Goal: Transaction & Acquisition: Purchase product/service

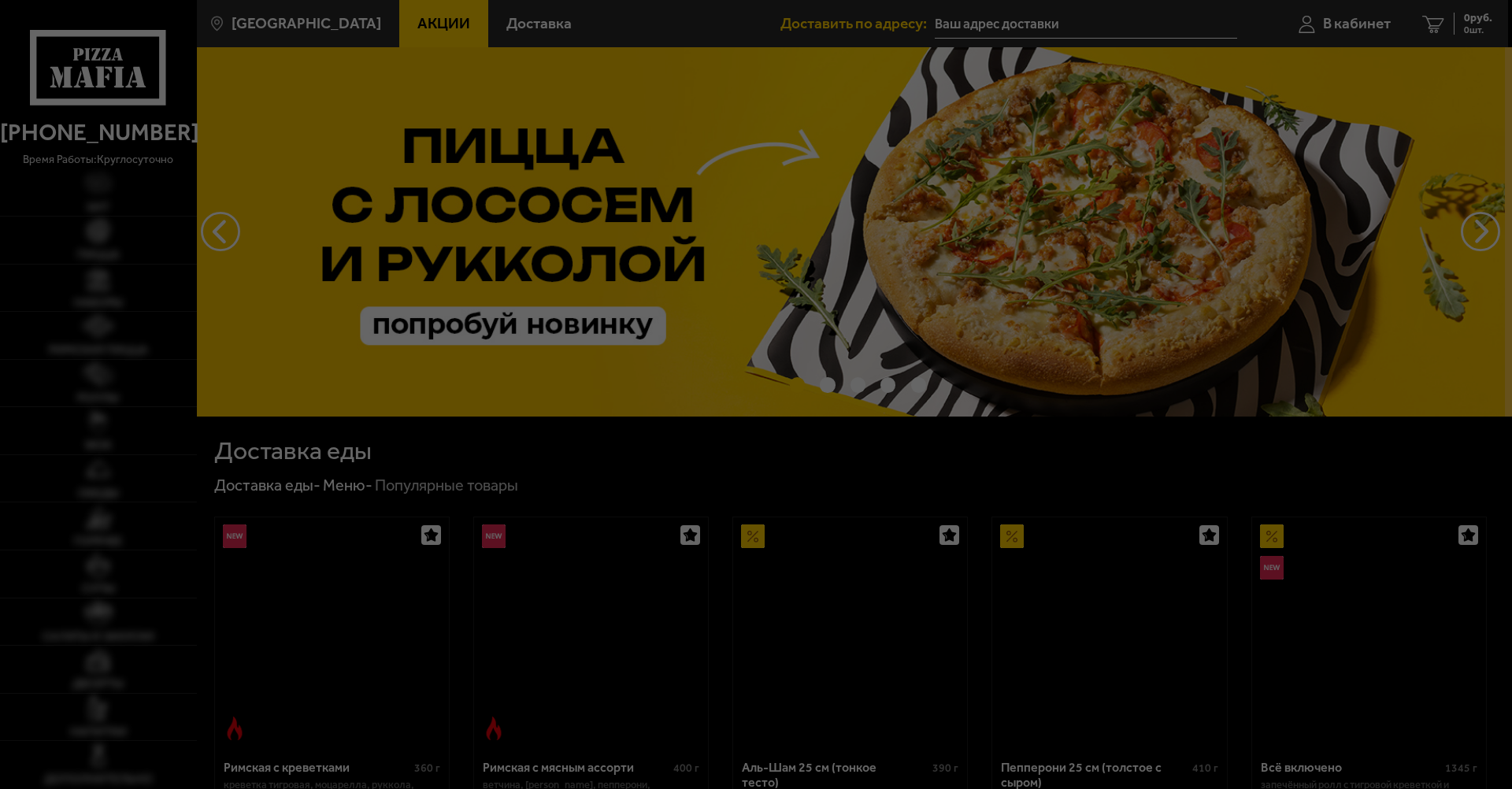
type input "[STREET_ADDRESS]"
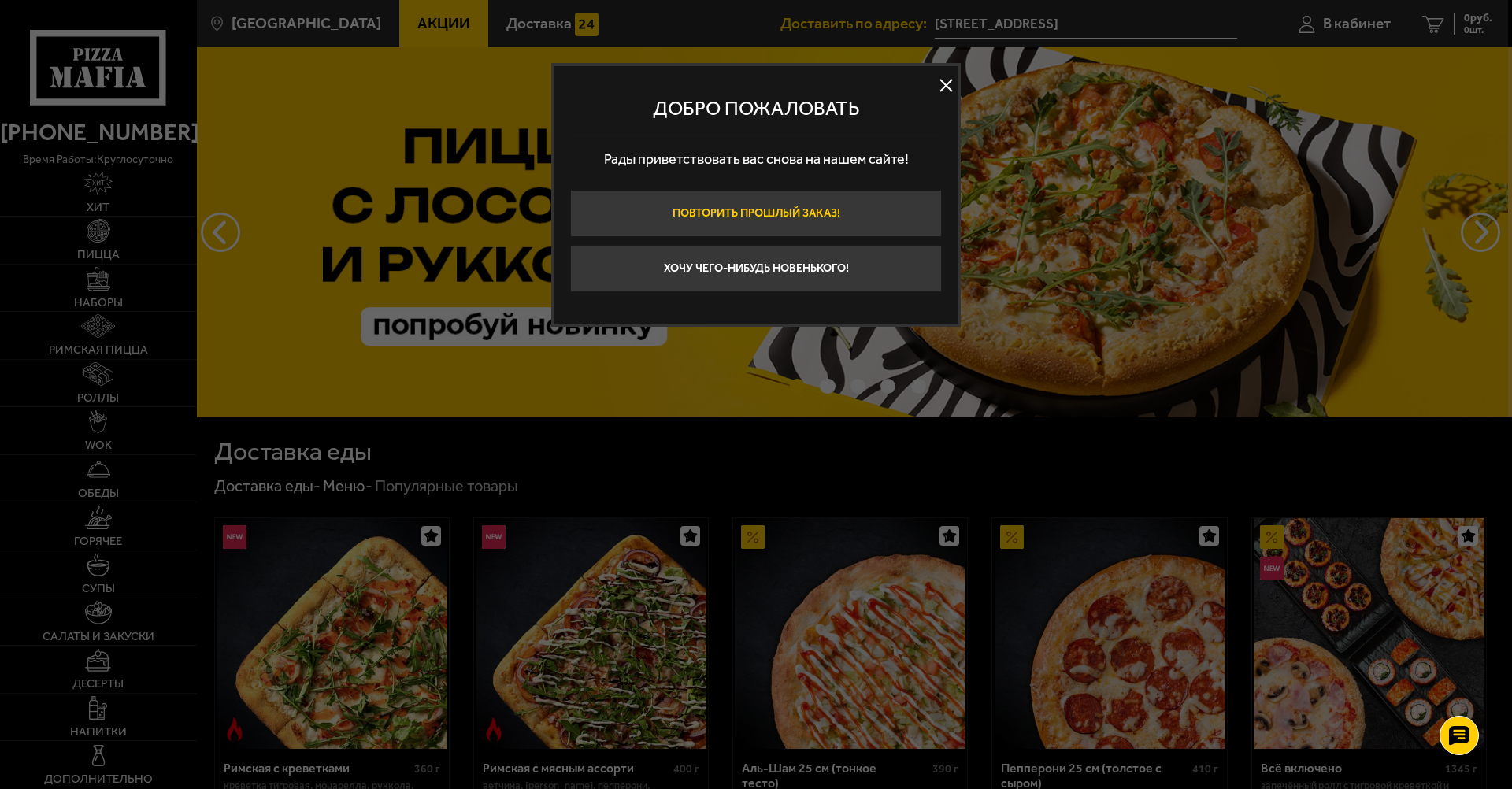
click at [844, 211] on button "Повторить прошлый заказ!" at bounding box center [756, 214] width 372 height 48
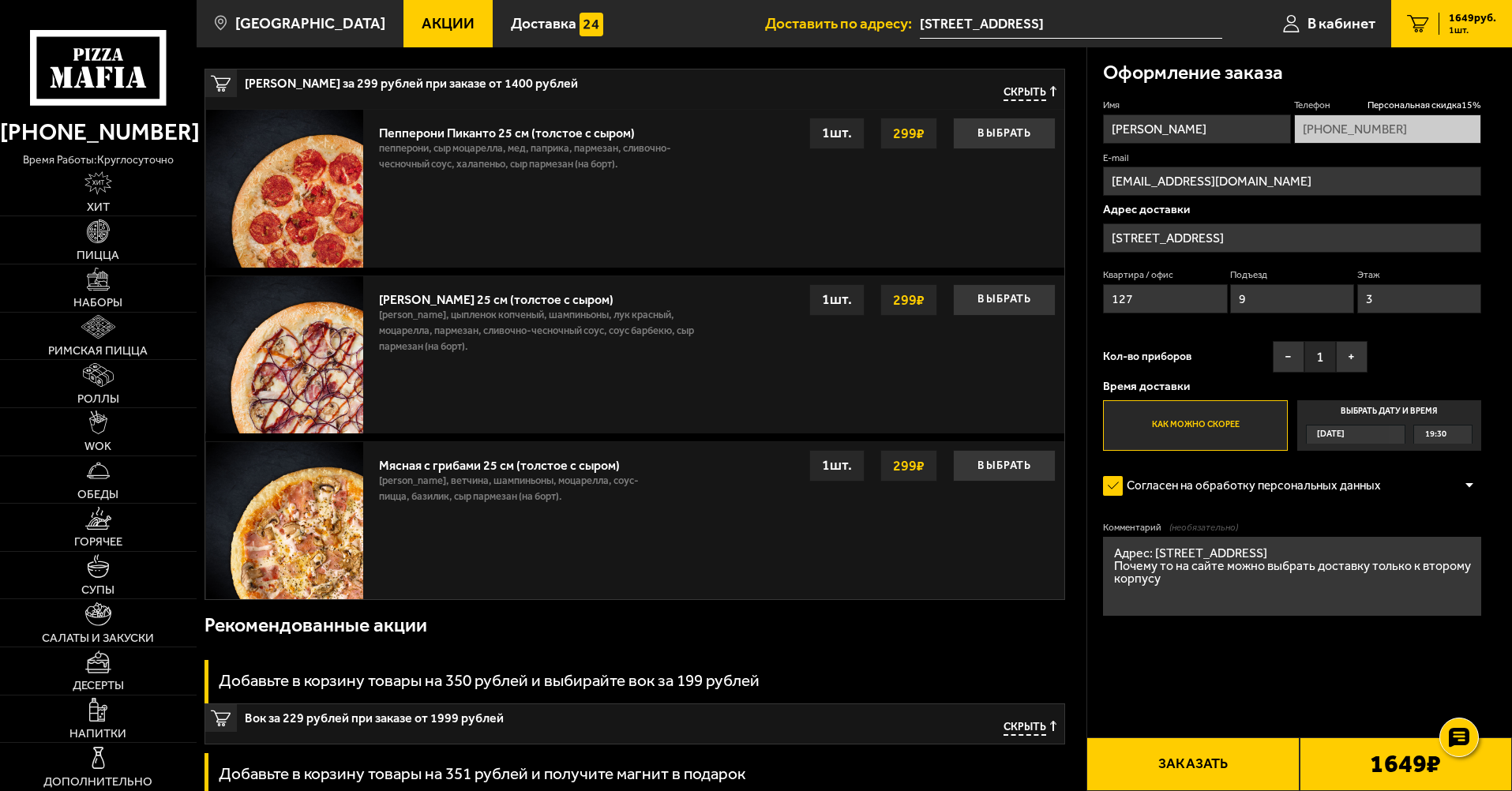
scroll to position [315, 0]
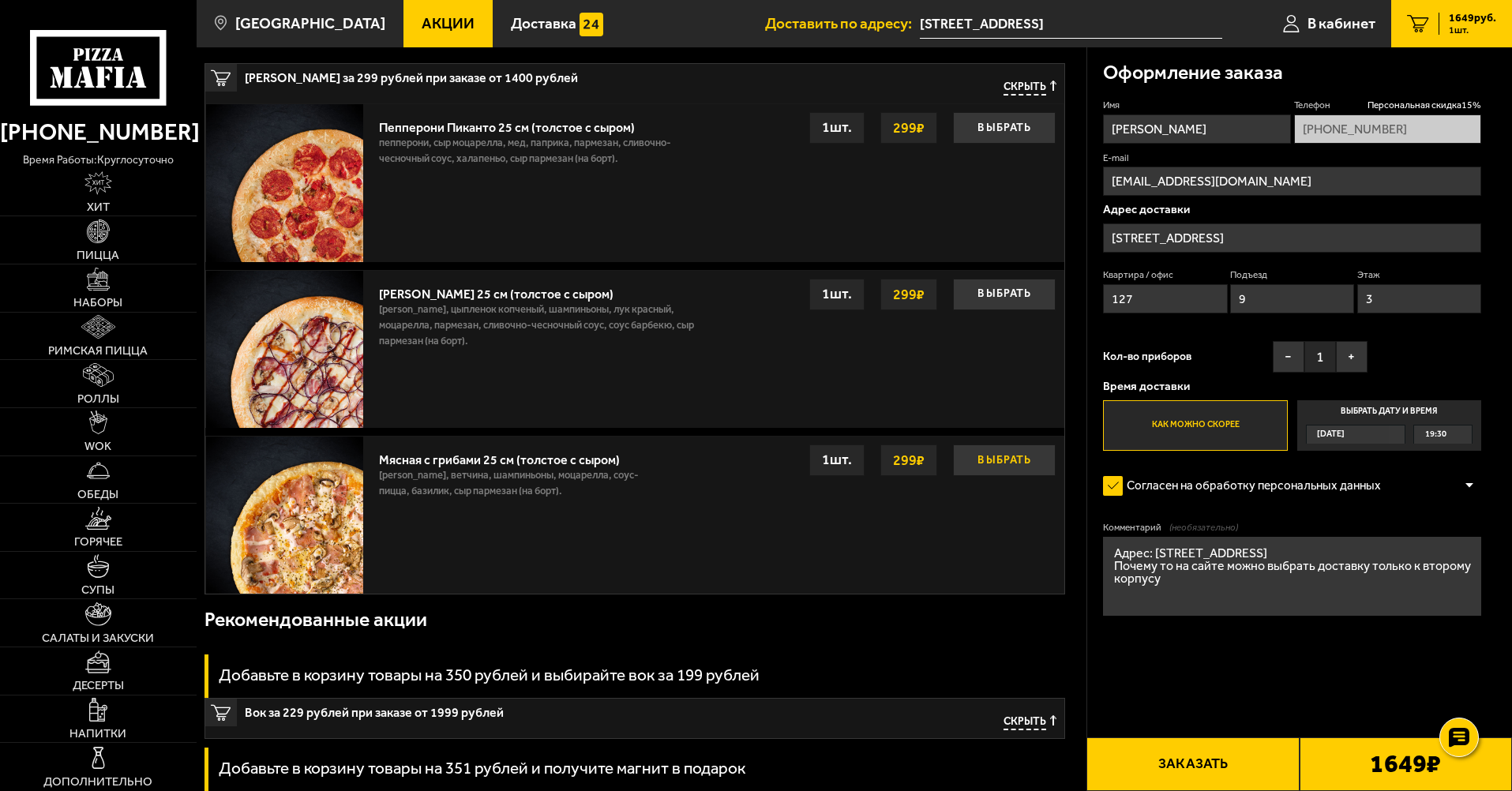
click at [1008, 465] on button "Выбрать" at bounding box center [1004, 460] width 103 height 31
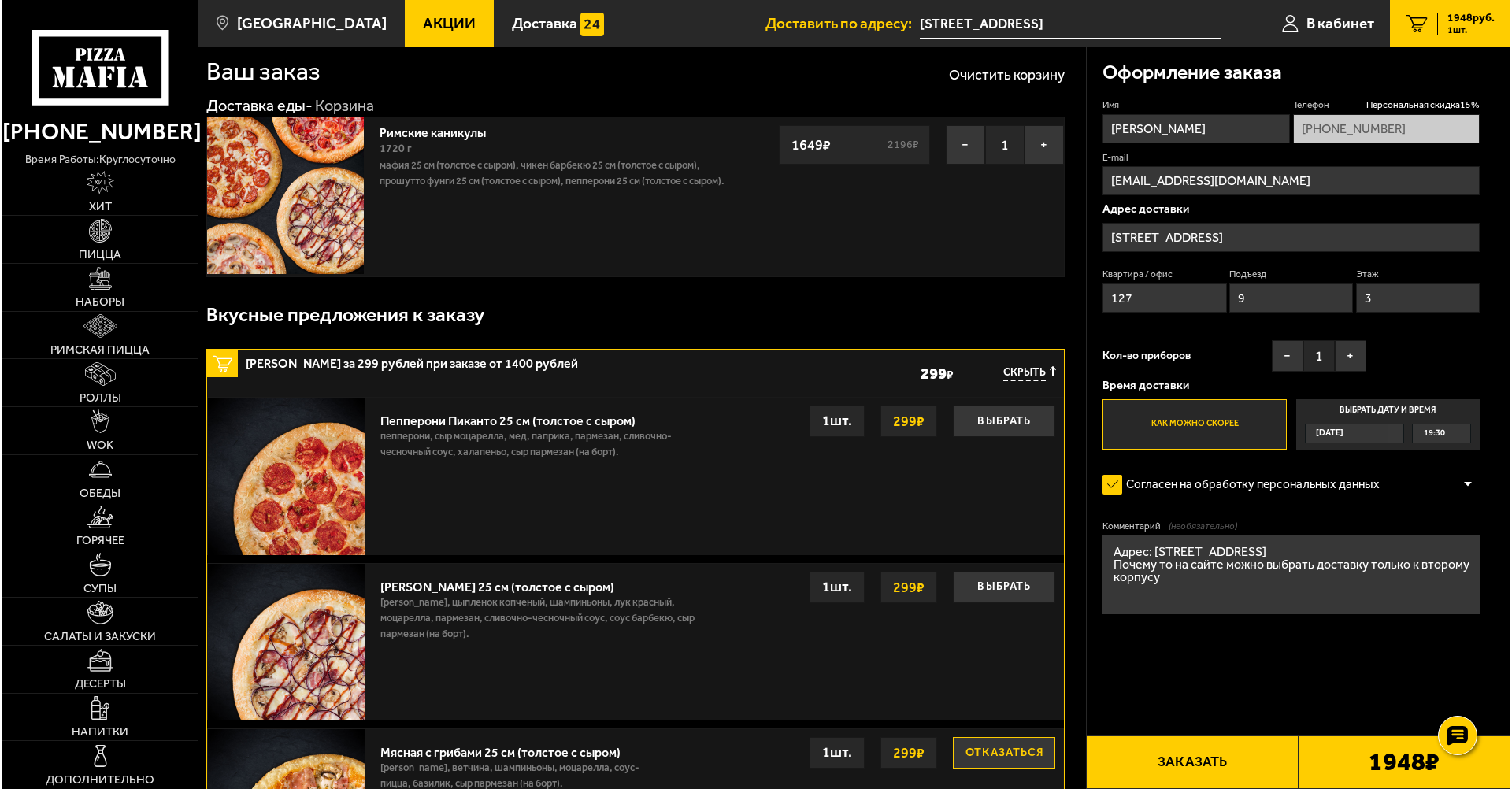
scroll to position [79, 0]
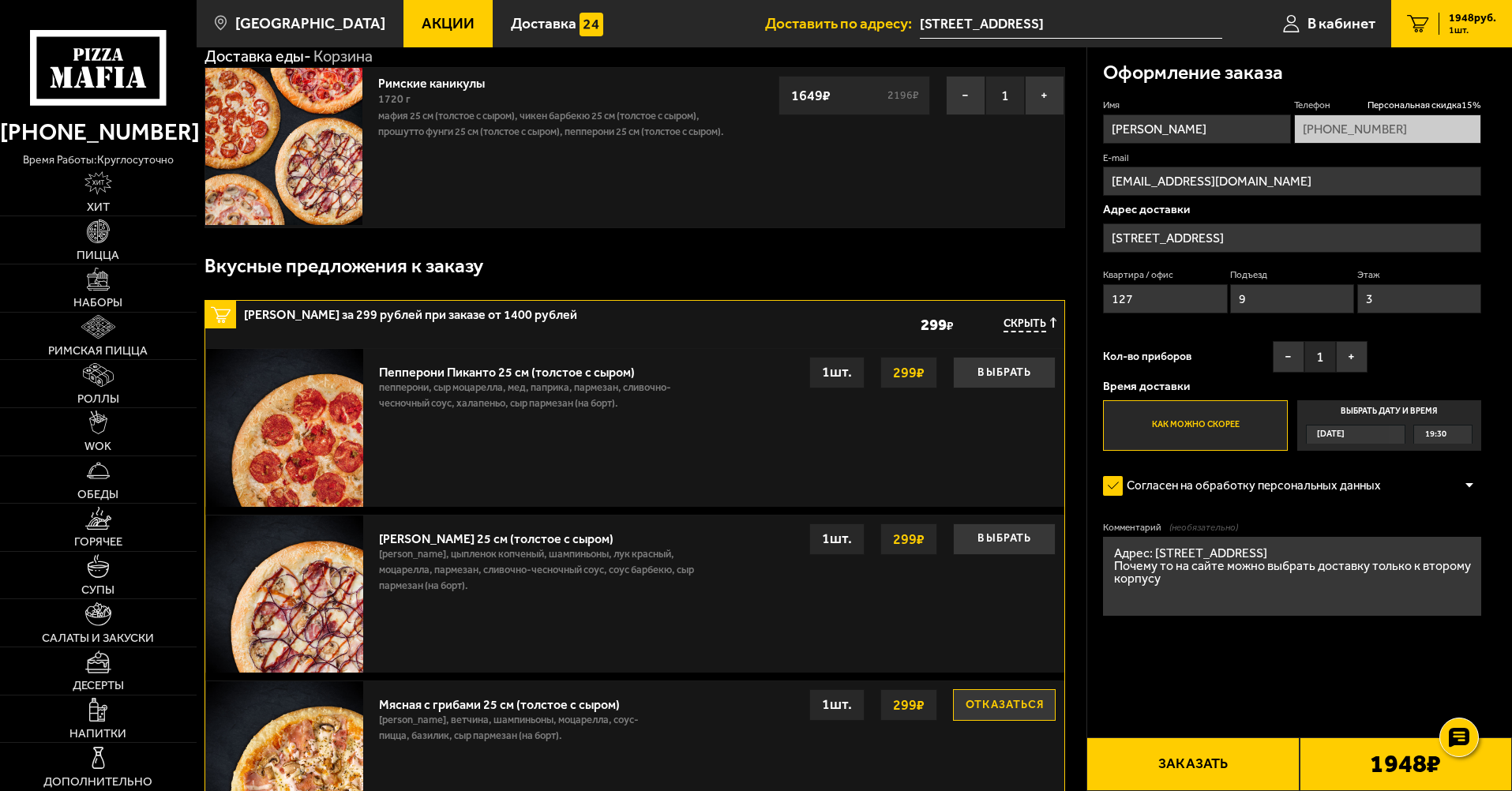
click at [1191, 777] on button "Заказать" at bounding box center [1192, 763] width 212 height 53
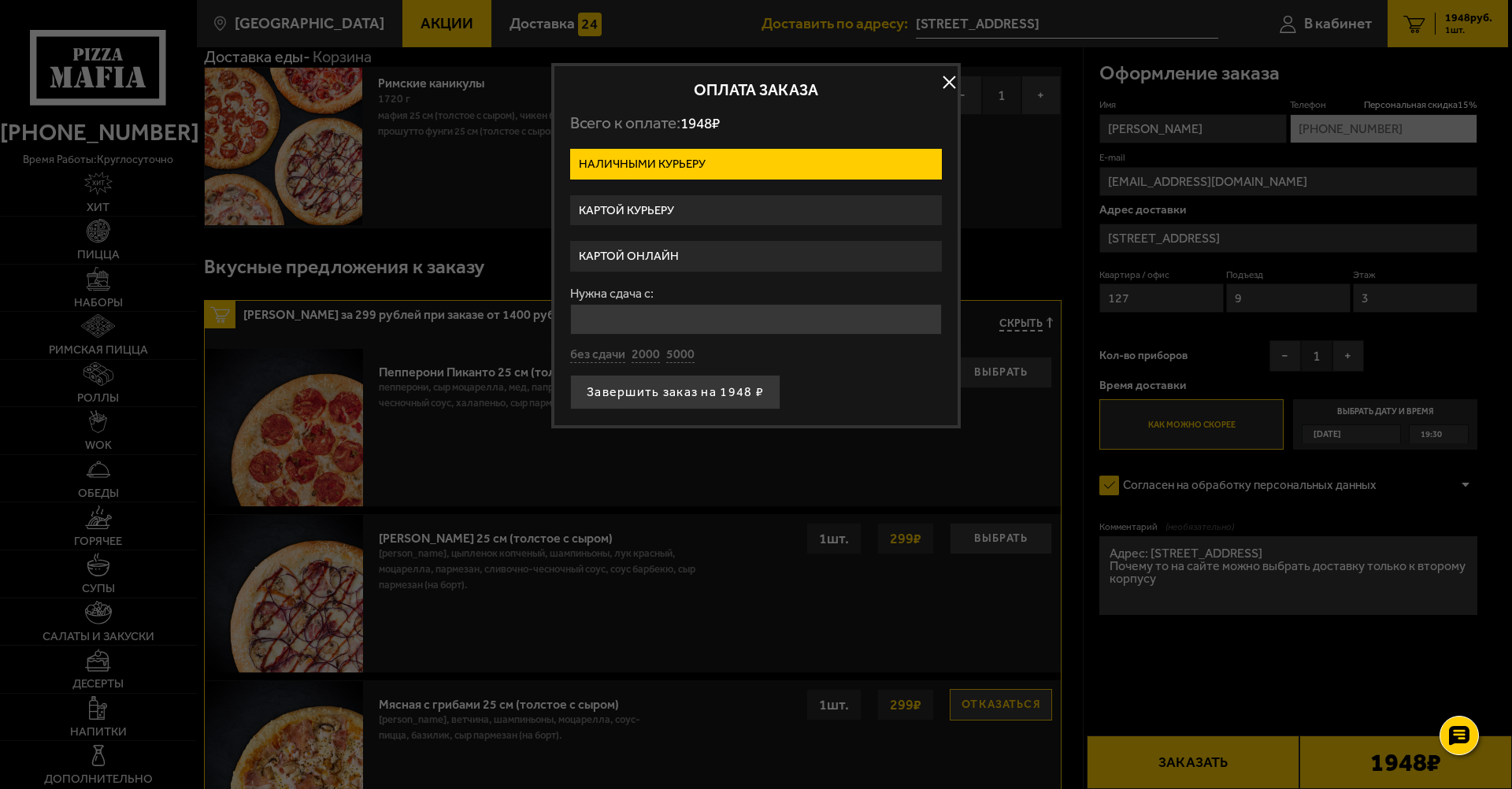
click at [674, 219] on label "Картой курьеру" at bounding box center [756, 210] width 372 height 30
click at [0, 0] on input "Картой курьеру" at bounding box center [0, 0] width 0 height 0
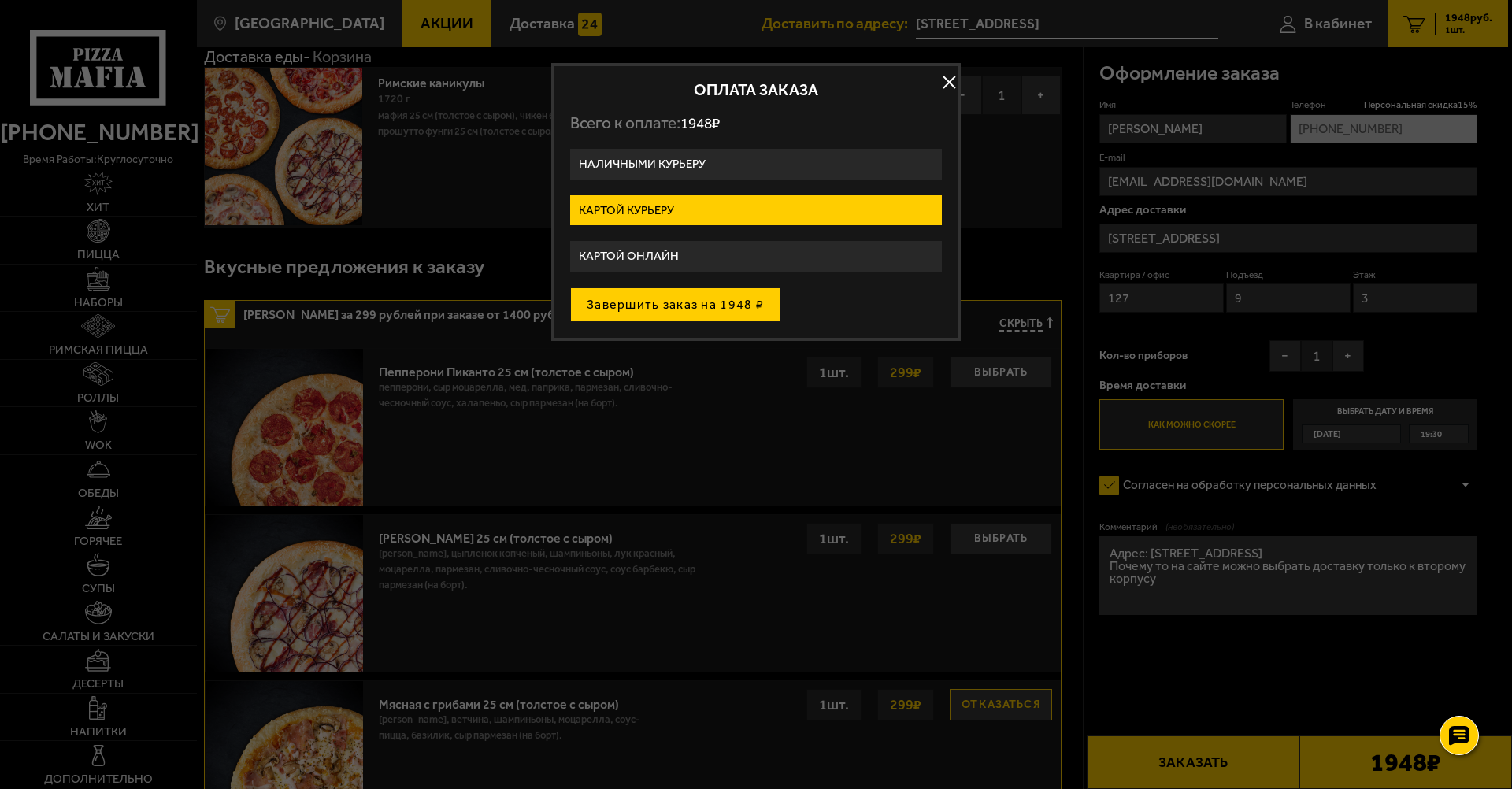
click at [679, 308] on button "Завершить заказ на 1948 ₽" at bounding box center [675, 305] width 211 height 34
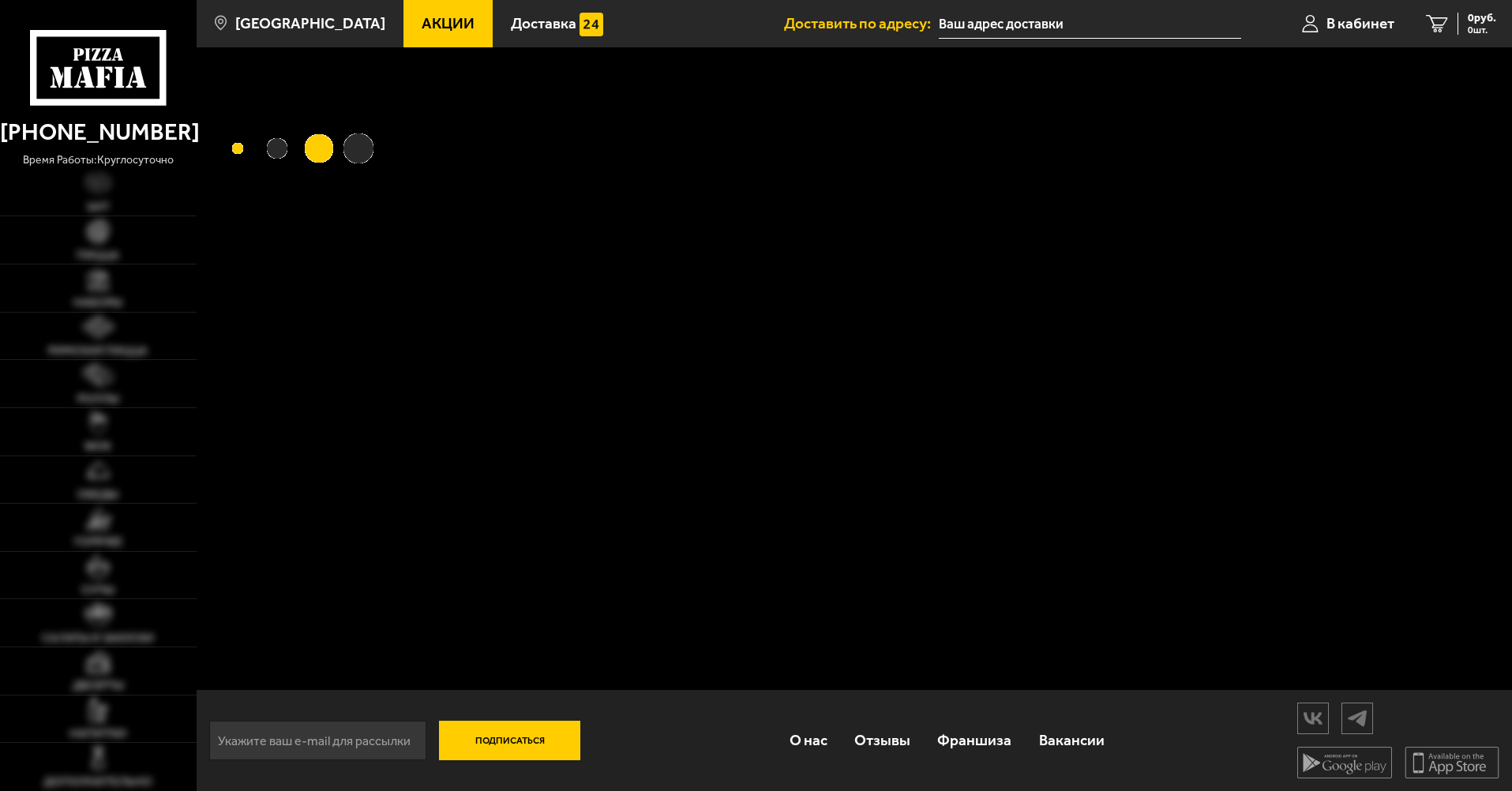
type input "[STREET_ADDRESS]"
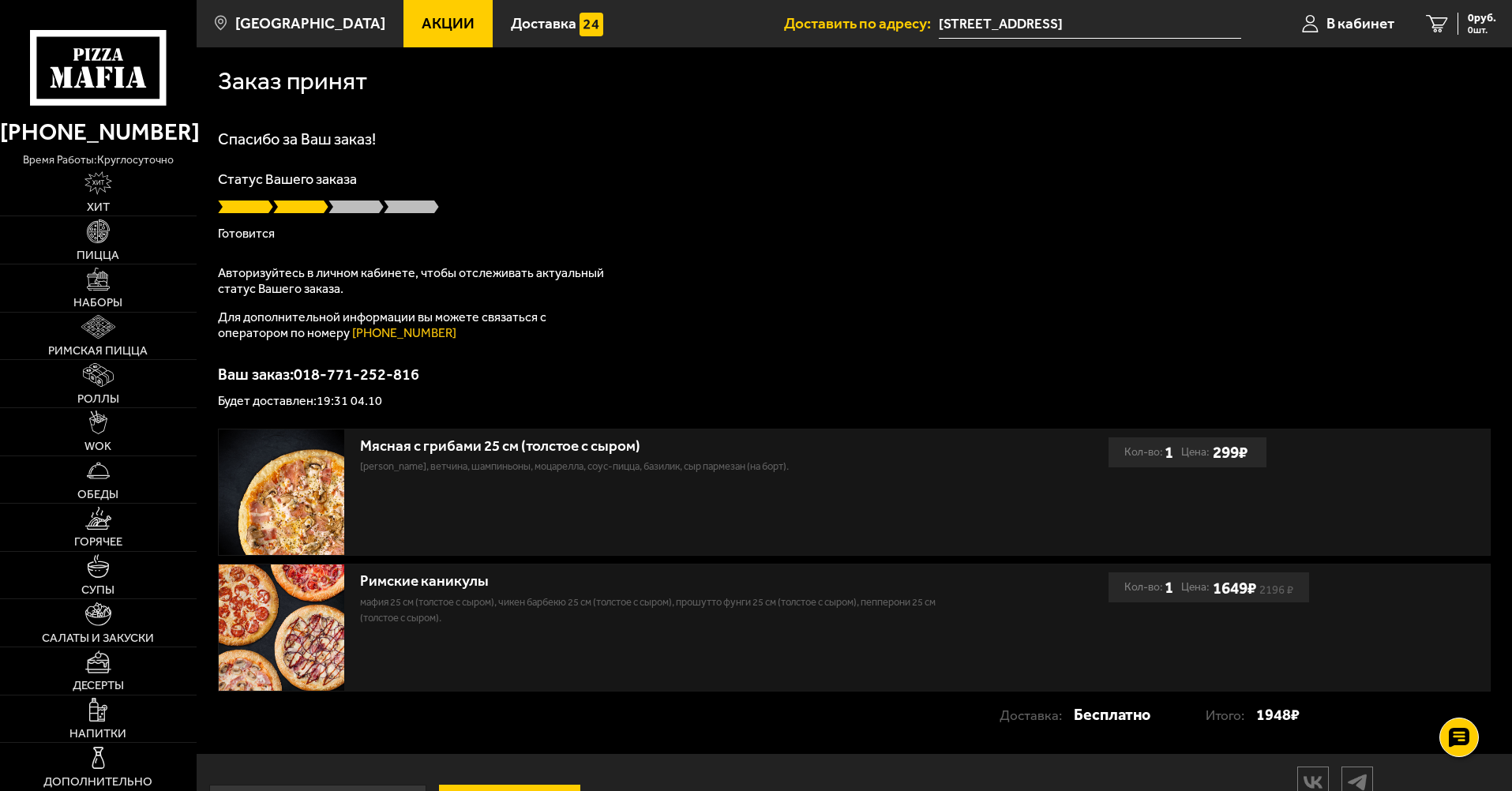
drag, startPoint x: 1034, startPoint y: 181, endPoint x: 969, endPoint y: 182, distance: 65.0
click at [1034, 182] on p "Статус Вашего заказа" at bounding box center [854, 178] width 1273 height 14
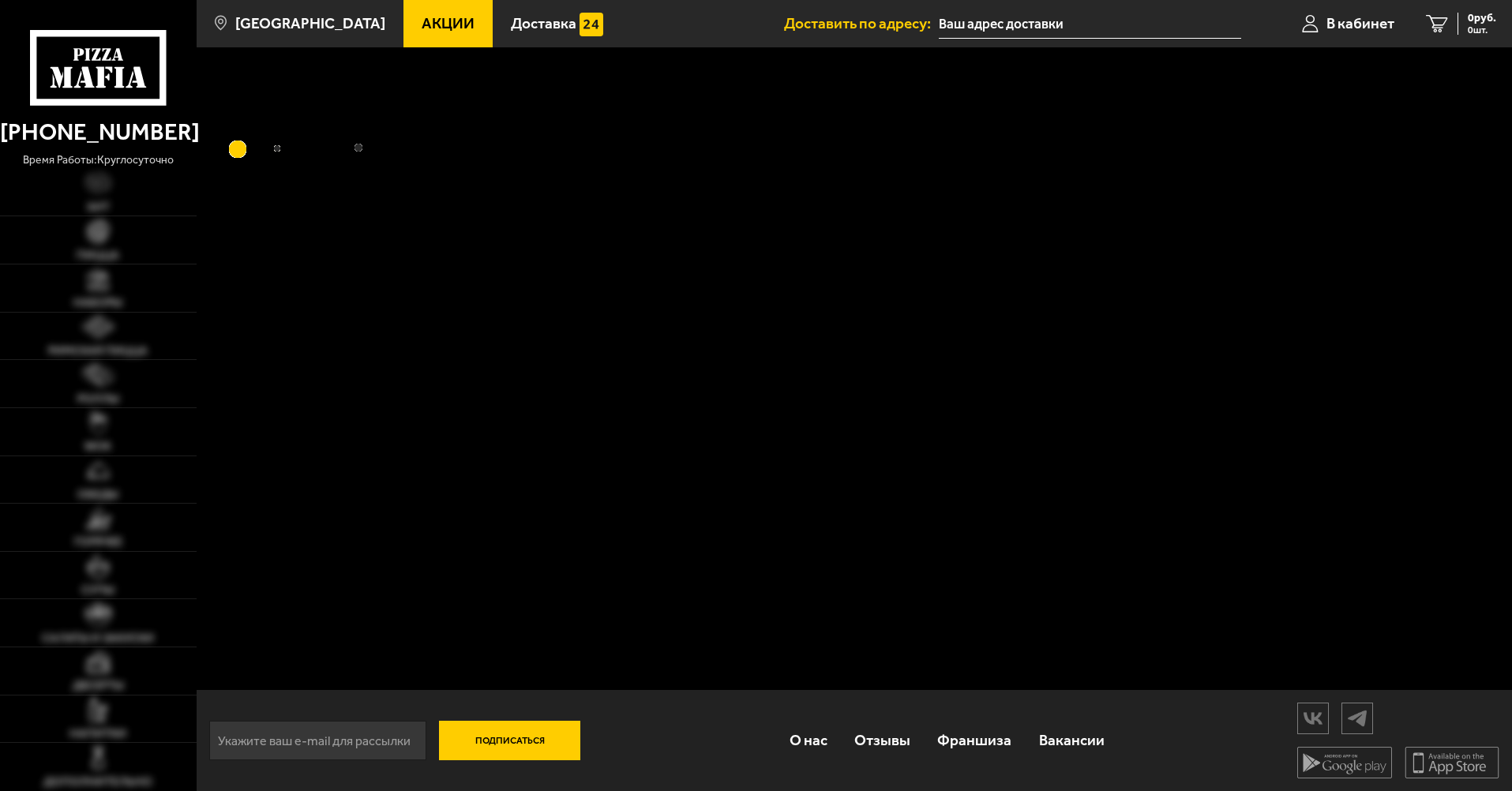
type input "[STREET_ADDRESS]"
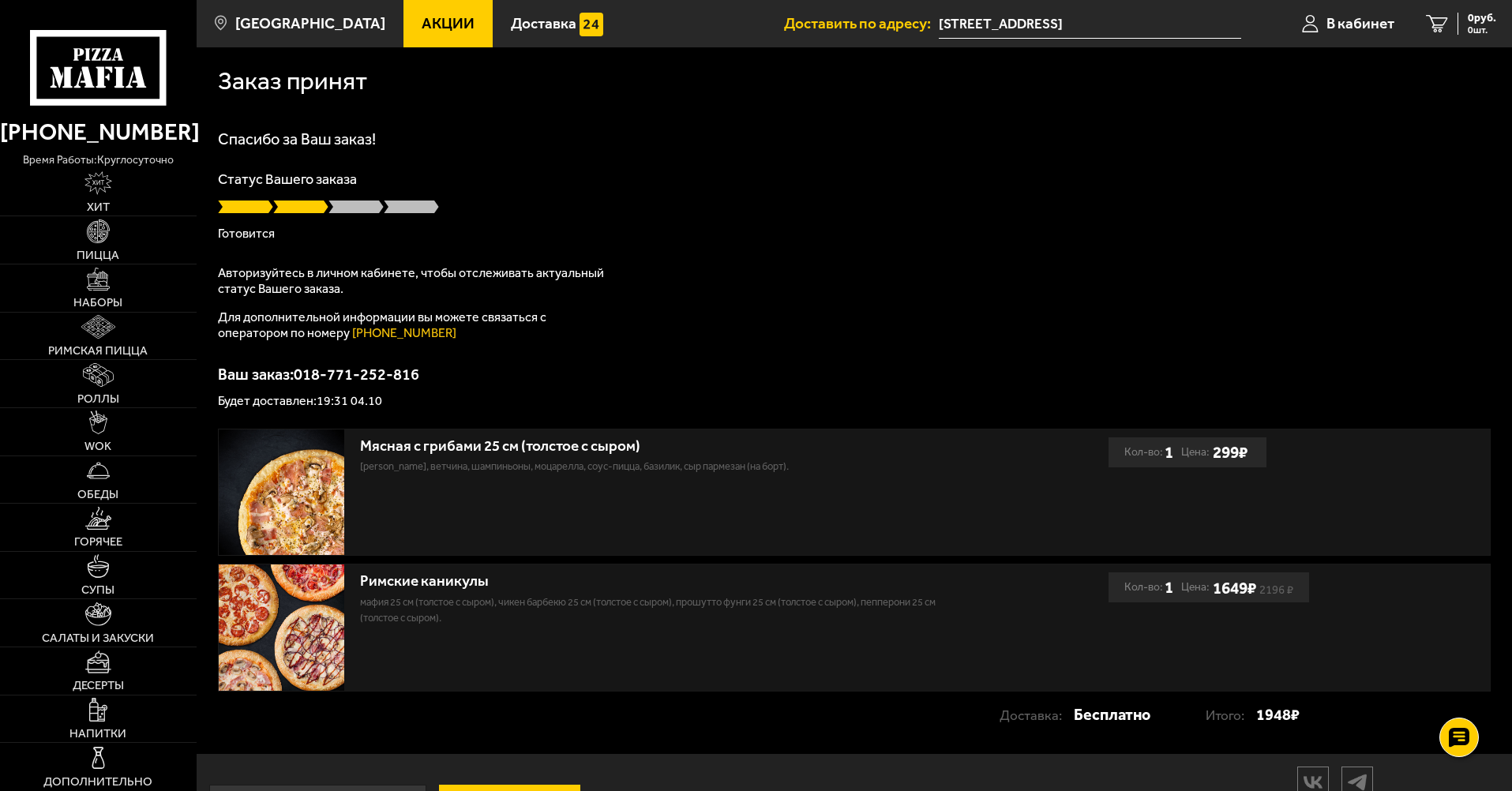
click at [1178, 220] on div "Статус Вашего заказа [PERSON_NAME]" at bounding box center [854, 205] width 1273 height 68
